Goal: Navigation & Orientation: Find specific page/section

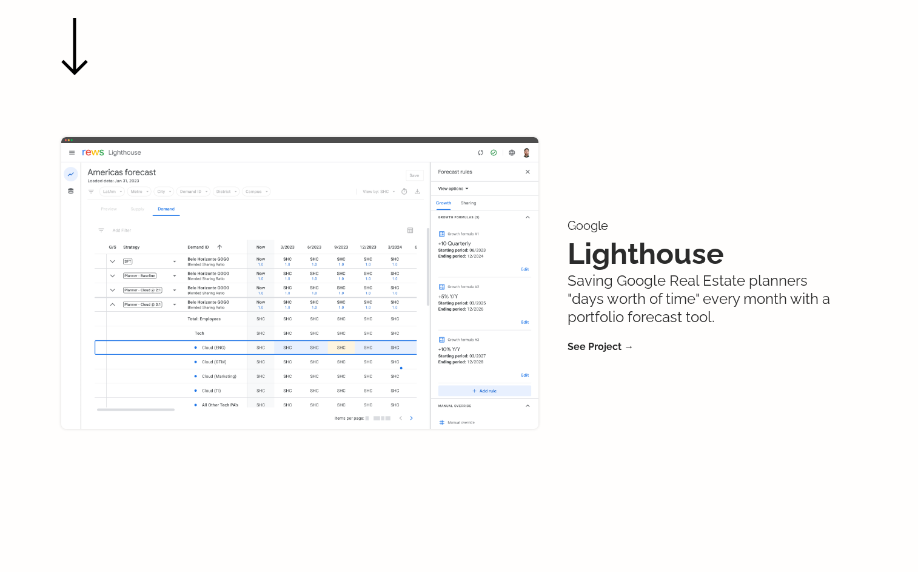
scroll to position [536, 0]
click at [596, 340] on link "See Project →" at bounding box center [601, 346] width 66 height 12
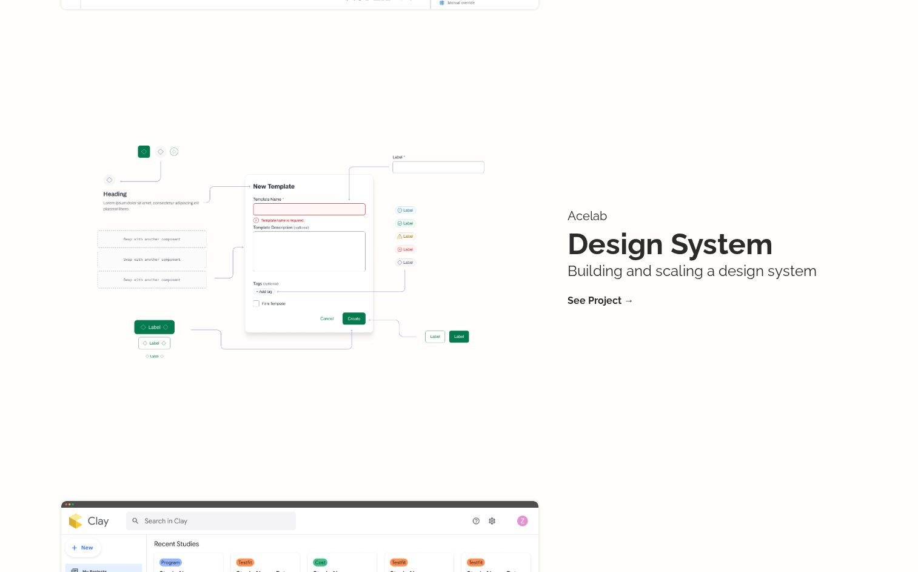
scroll to position [958, 0]
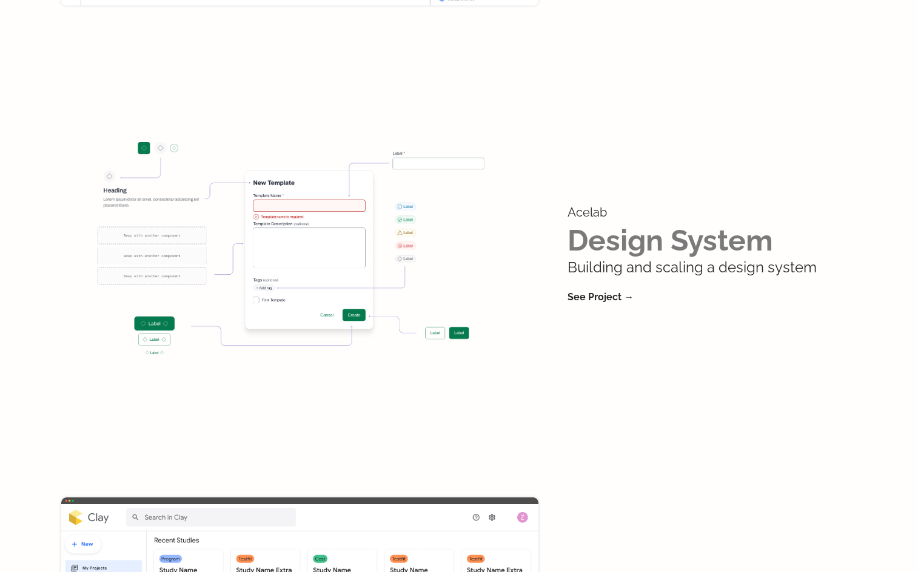
click at [705, 223] on link "Design System" at bounding box center [671, 240] width 206 height 34
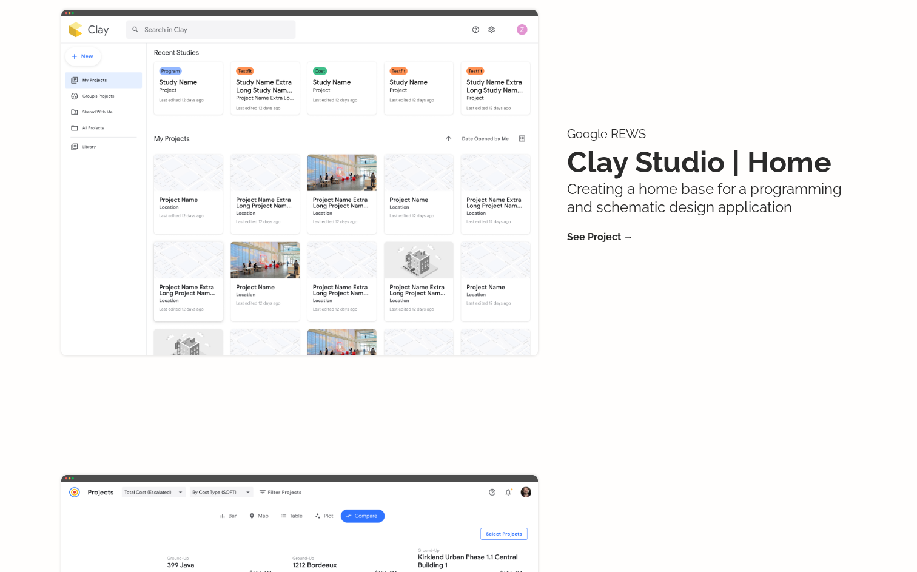
scroll to position [1474, 0]
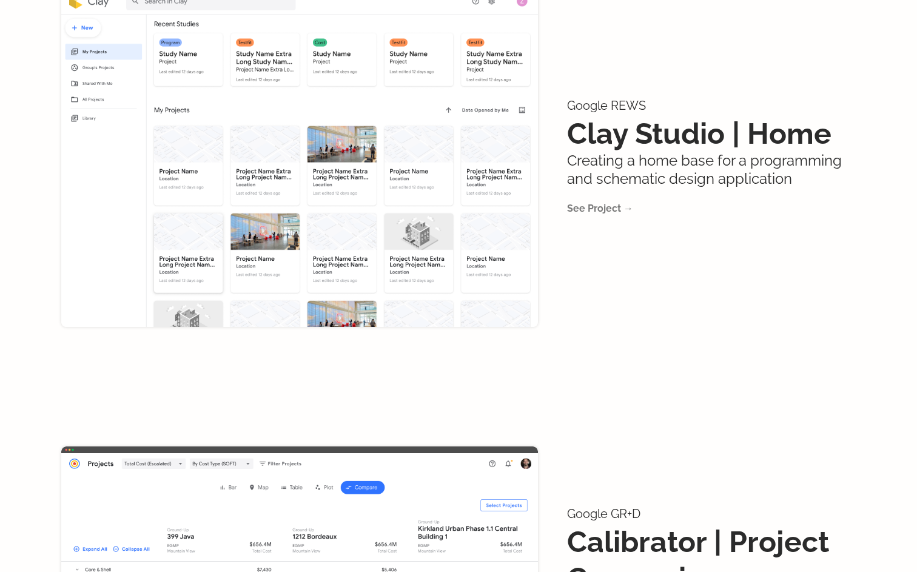
click at [611, 203] on link "See Project →" at bounding box center [600, 209] width 66 height 12
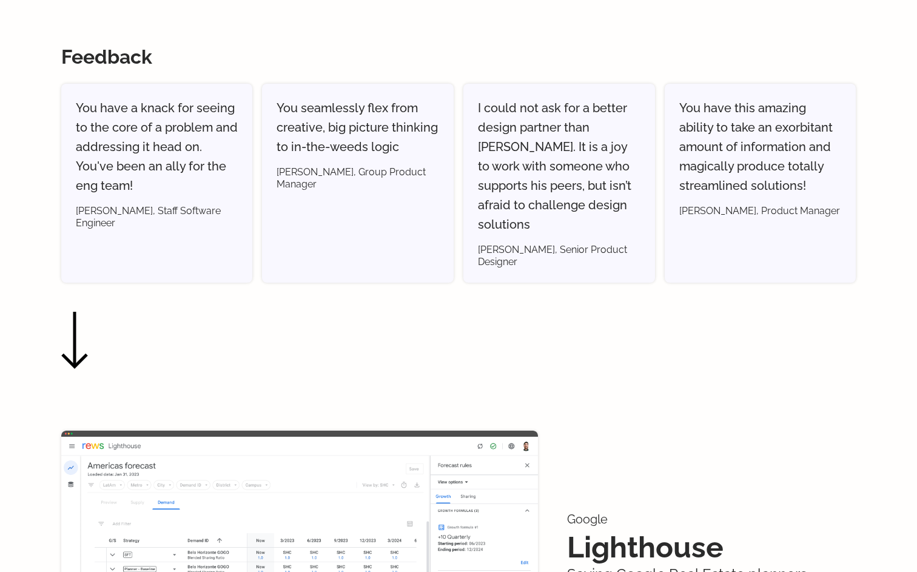
scroll to position [0, 0]
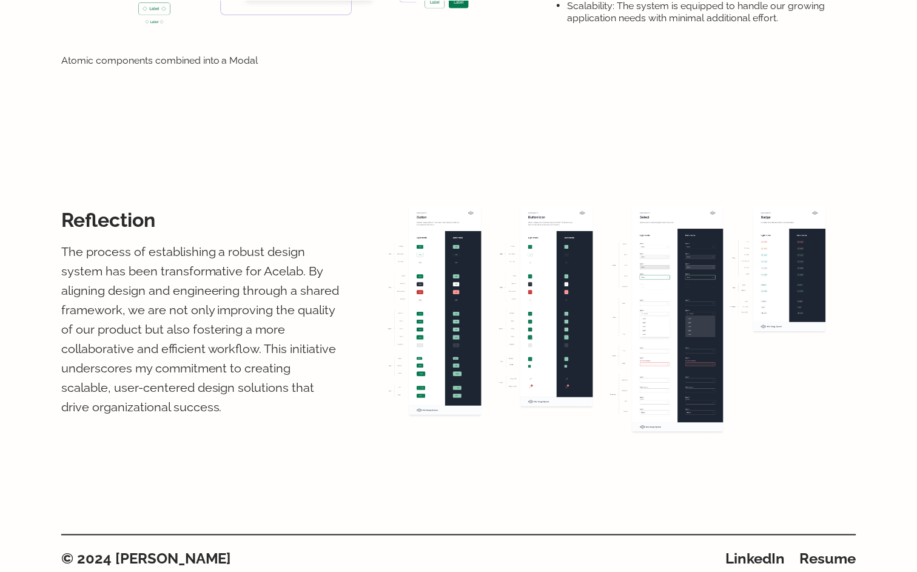
scroll to position [3406, 0]
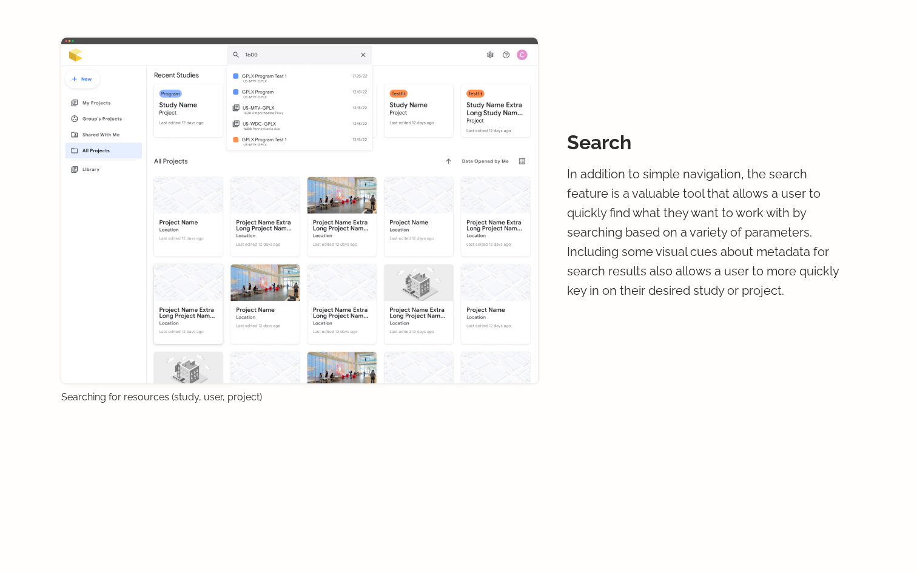
scroll to position [3565, 0]
